Goal: Communication & Community: Answer question/provide support

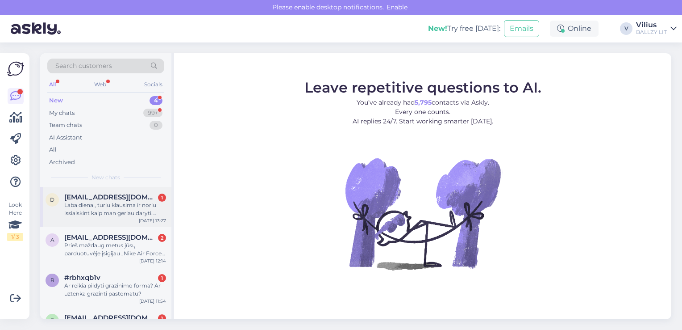
scroll to position [28, 0]
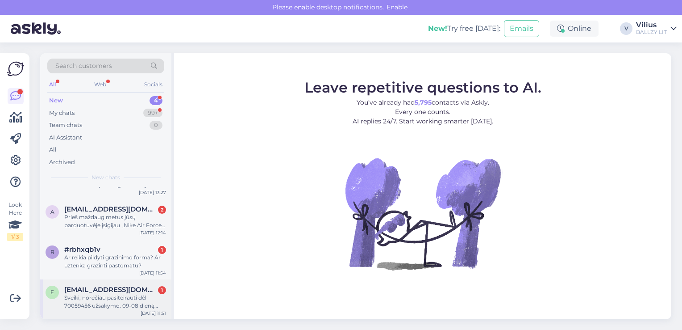
click at [141, 298] on div "Sveiki, norėčiau pasiteirauti dėl 70059456 užsakymo. 09-08 dieną buvau pateikęs…" at bounding box center [115, 301] width 102 height 16
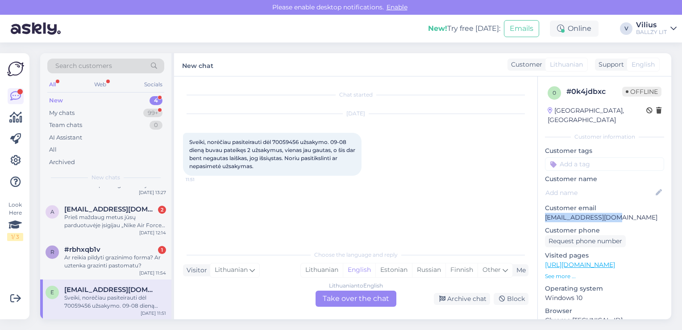
drag, startPoint x: 618, startPoint y: 208, endPoint x: 547, endPoint y: 212, distance: 71.5
click at [547, 213] on p "[EMAIL_ADDRESS][DOMAIN_NAME]" at bounding box center [604, 217] width 119 height 9
copy p "[EMAIL_ADDRESS][DOMAIN_NAME]"
click at [317, 273] on div "Lithuanian" at bounding box center [322, 269] width 42 height 13
click at [352, 301] on div "Lithuanian to Lithuanian Take over the chat" at bounding box center [356, 298] width 81 height 16
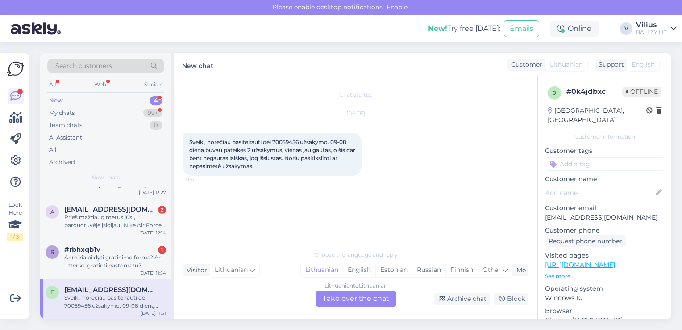
scroll to position [0, 0]
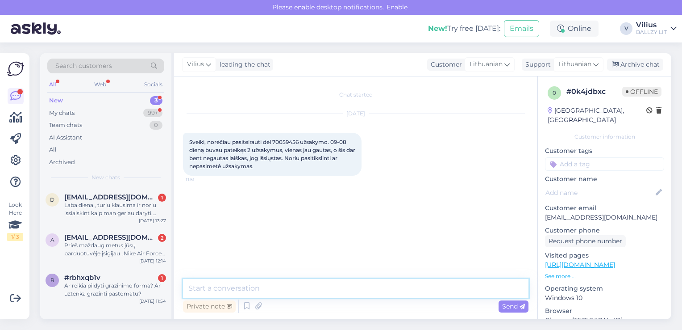
click at [345, 289] on textarea at bounding box center [356, 288] width 346 height 19
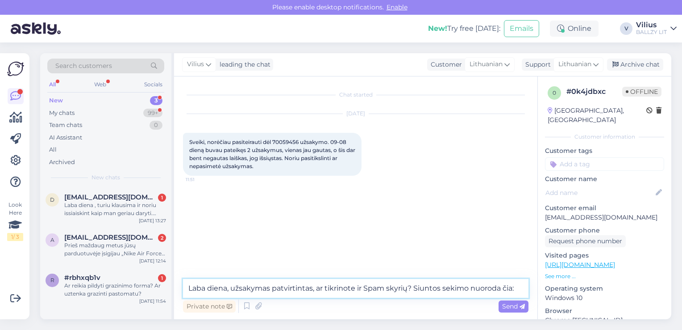
paste textarea "[URL][DOMAIN_NAME]"
type textarea "Laba diena, užsakymas patvirtintas, ar tikrinote ir Spam skyrių? Siuntos sekimo…"
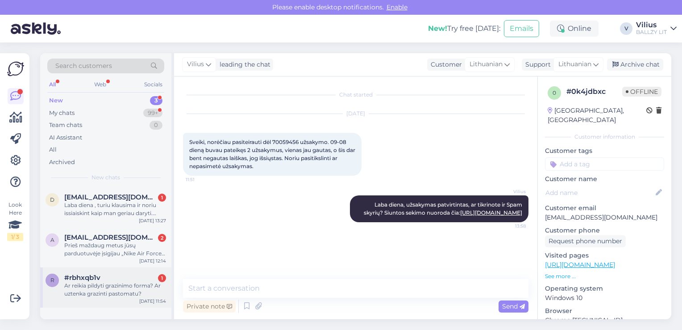
click at [118, 288] on div "Ar reikia pildyti grazinimo forma? Ar uztenka grazinti pastomatu?" at bounding box center [115, 289] width 102 height 16
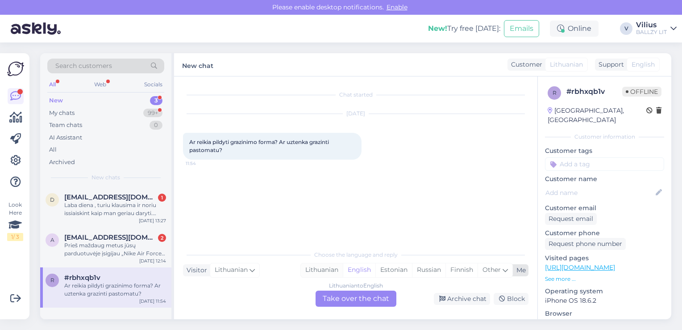
click at [317, 271] on div "Lithuanian" at bounding box center [322, 269] width 42 height 13
click at [329, 295] on div "Lithuanian to Lithuanian Take over the chat" at bounding box center [356, 298] width 81 height 16
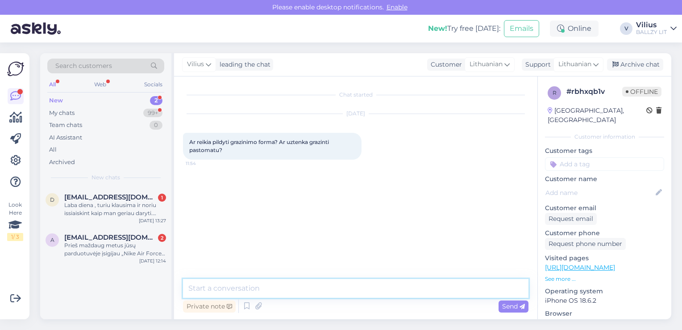
click at [327, 279] on textarea at bounding box center [356, 288] width 346 height 19
paste textarea "[URL][DOMAIN_NAME]"
type textarea "Laba diena, pildyti nereikia. Grąžinimo informaciją rasite čia: [URL][DOMAIN_NA…"
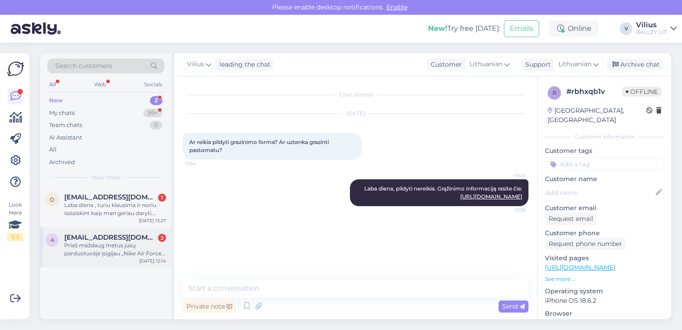
click at [123, 249] on div "Prieš maždaug metus jūsų parduotuvėje įsigijau „Nike Air Force 1“ batus. Šiuo m…" at bounding box center [115, 249] width 102 height 16
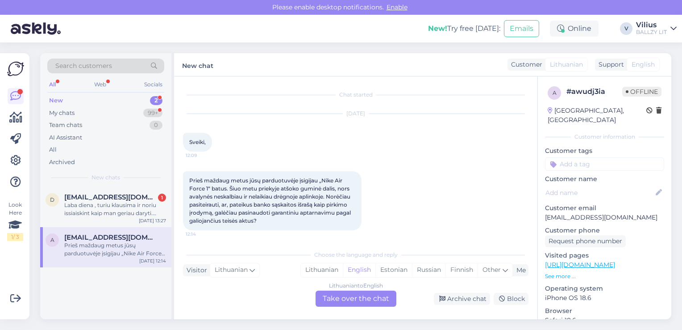
scroll to position [2, 0]
drag, startPoint x: 624, startPoint y: 209, endPoint x: 544, endPoint y: 211, distance: 80.4
click at [544, 211] on div "a # awudj3ia Offline [GEOGRAPHIC_DATA], Šiauliai Customer information Customer …" at bounding box center [605, 264] width 134 height 377
copy p "[EMAIL_ADDRESS][DOMAIN_NAME]"
click at [311, 268] on div "Lithuanian" at bounding box center [322, 269] width 42 height 13
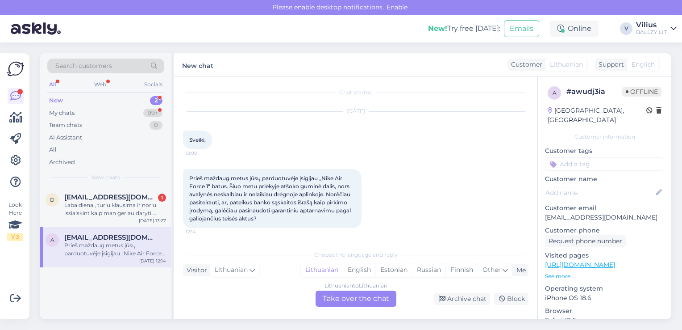
click at [345, 294] on div "Lithuanian to Lithuanian Take over the chat" at bounding box center [356, 298] width 81 height 16
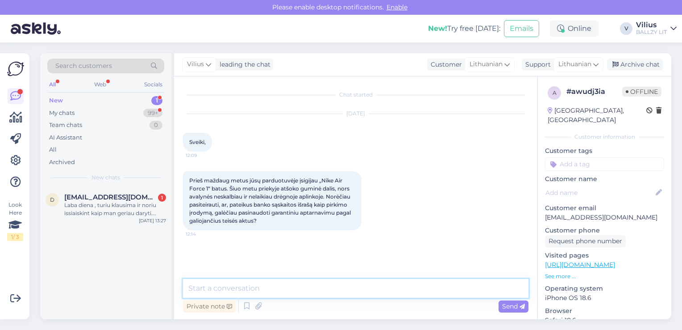
click at [319, 297] on textarea at bounding box center [356, 288] width 346 height 19
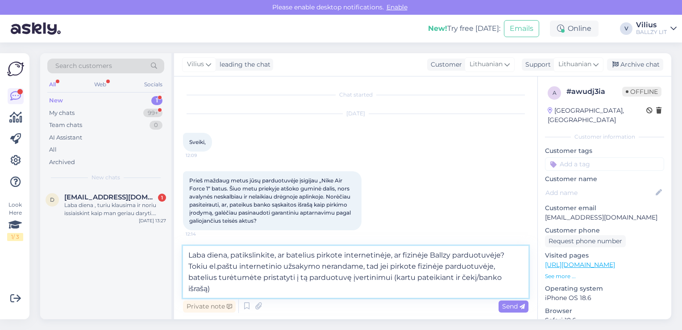
type textarea "Laba diena, patikslinkite, ar batelius pirkote internetinėje, ar fizinėje Ballz…"
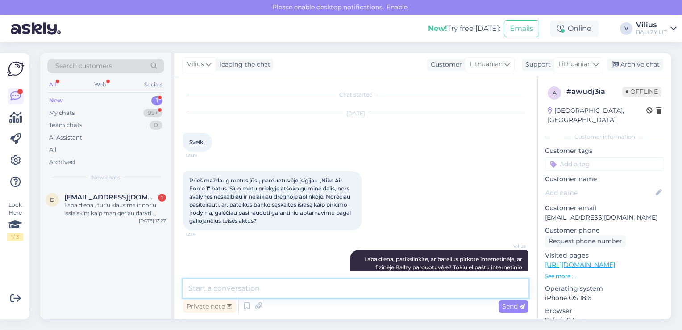
scroll to position [39, 0]
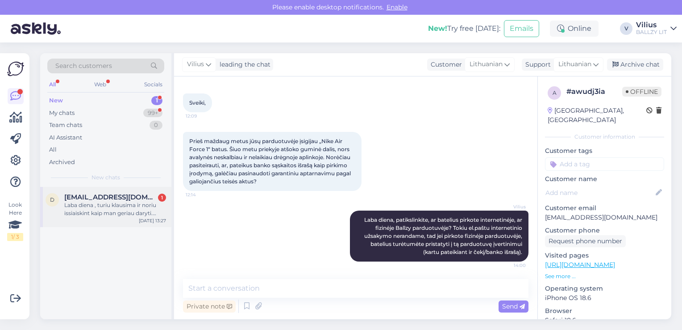
click at [111, 213] on div "Laba diena , turiu klausima ir noriu issiaiskint kaip man geriau daryti. Netyci…" at bounding box center [115, 209] width 102 height 16
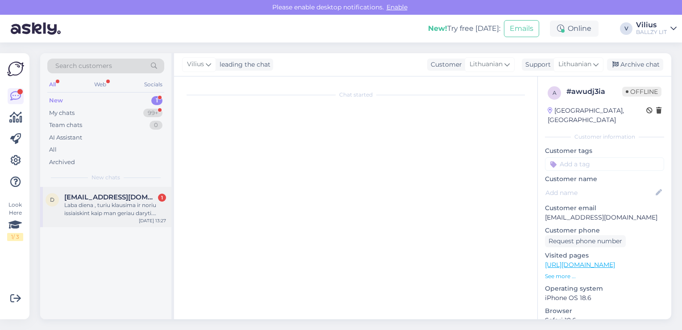
scroll to position [0, 0]
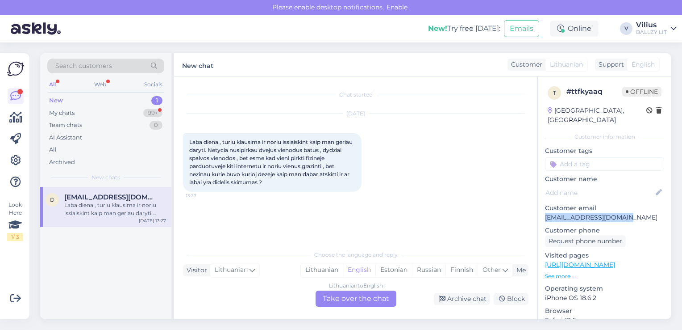
drag, startPoint x: 545, startPoint y: 217, endPoint x: 627, endPoint y: 218, distance: 82.2
click at [627, 218] on div "t # ttfkyaaq Offline [GEOGRAPHIC_DATA], [GEOGRAPHIC_DATA] Customer information …" at bounding box center [605, 264] width 134 height 377
copy p "[EMAIL_ADDRESS][DOMAIN_NAME]"
click at [323, 272] on div "Lithuanian" at bounding box center [322, 269] width 42 height 13
click at [342, 306] on div "Chat started [DATE] Laba diena , turiu klausima ir noriu issiaiskint kaip man g…" at bounding box center [356, 197] width 364 height 243
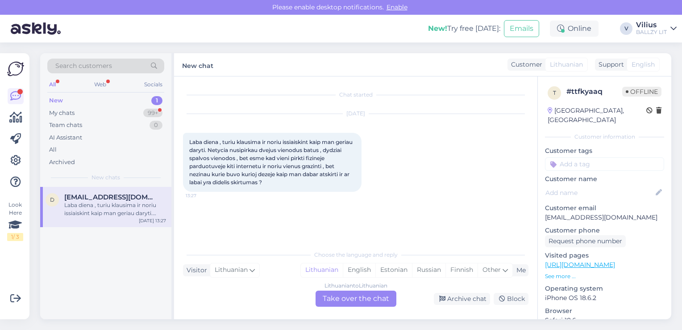
click at [343, 301] on div "Lithuanian to Lithuanian Take over the chat" at bounding box center [356, 298] width 81 height 16
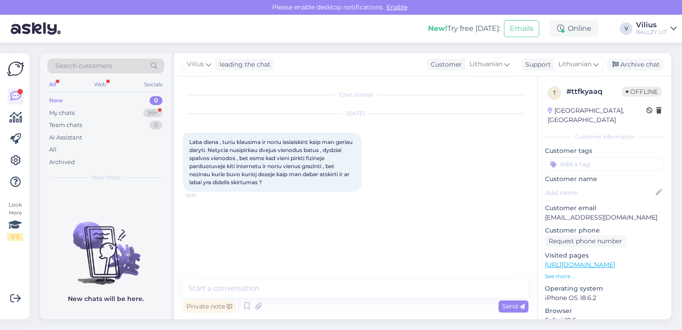
click at [343, 301] on div "Private note Send" at bounding box center [356, 305] width 346 height 17
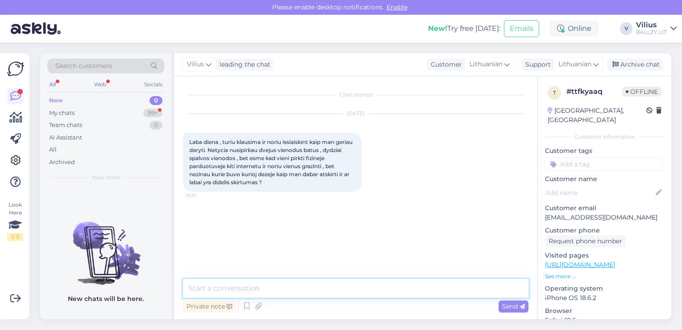
click at [348, 283] on textarea at bounding box center [356, 288] width 346 height 19
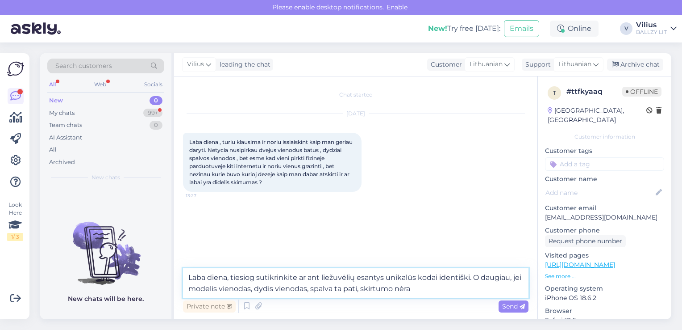
type textarea "Laba diena, tiesiog sutikrinkite ar ant liežuvėlių esantys unikalūs kodai ident…"
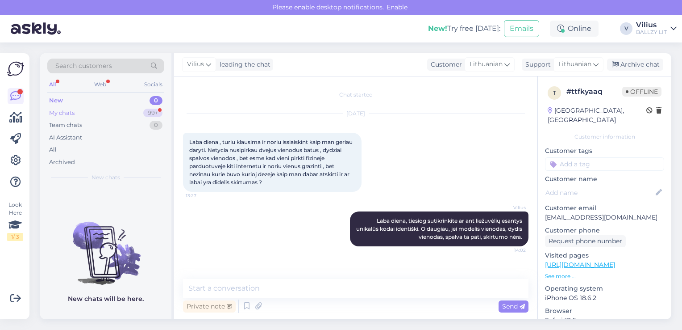
click at [70, 113] on div "My chats" at bounding box center [61, 113] width 25 height 9
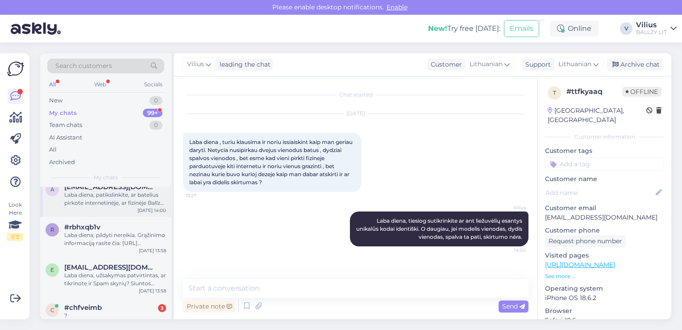
scroll to position [89, 0]
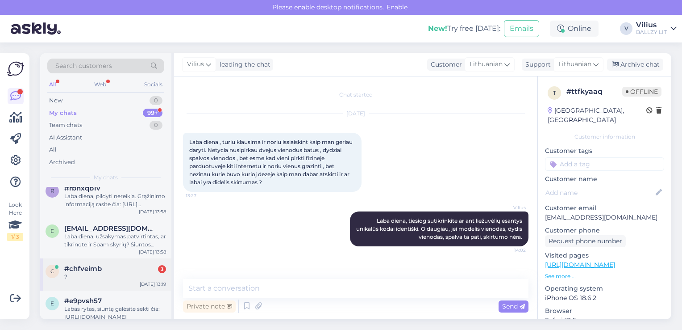
click at [121, 264] on div "c #chfveimb 3 ? [DATE] 13:19" at bounding box center [105, 274] width 131 height 32
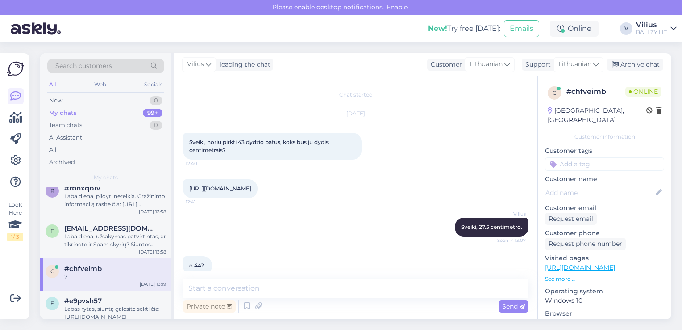
scroll to position [693, 0]
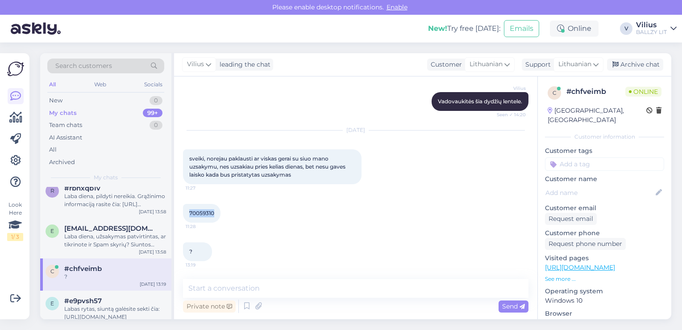
drag, startPoint x: 188, startPoint y: 214, endPoint x: 214, endPoint y: 215, distance: 26.4
click at [214, 215] on div "70059310 11:28" at bounding box center [202, 213] width 38 height 19
copy span "70059310"
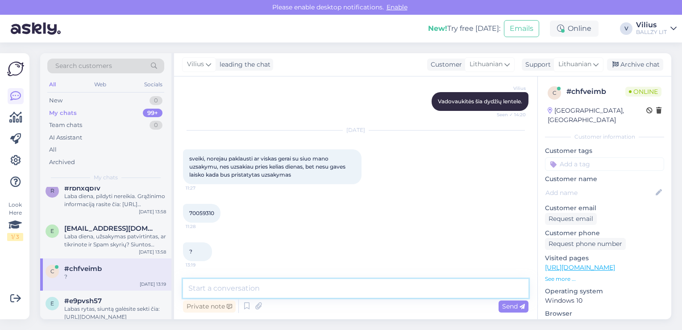
click at [280, 292] on textarea at bounding box center [356, 288] width 346 height 19
paste textarea "[URL][DOMAIN_NAME]"
type textarea "Laba diena, taip, viskas gerai, užsakymo judėjimą galėsite sekti čia: [URL][DOM…"
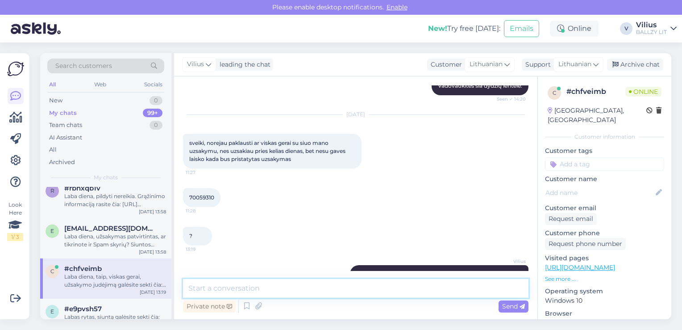
scroll to position [748, 0]
